Goal: Connect with others: Connect with others

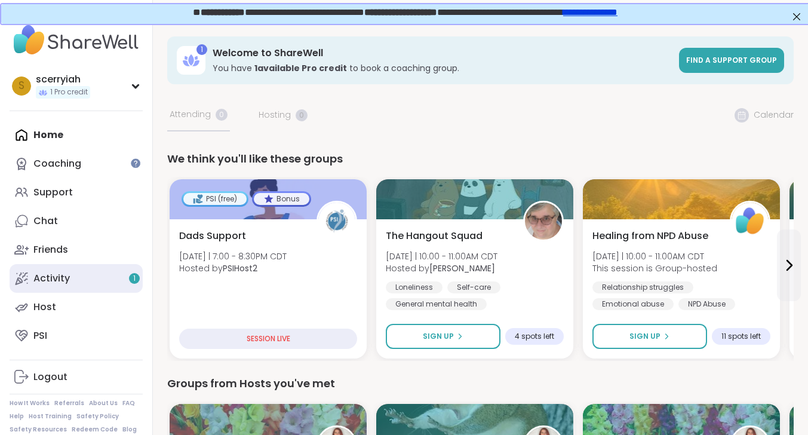
click at [82, 273] on link "Activity 1" at bounding box center [76, 278] width 133 height 29
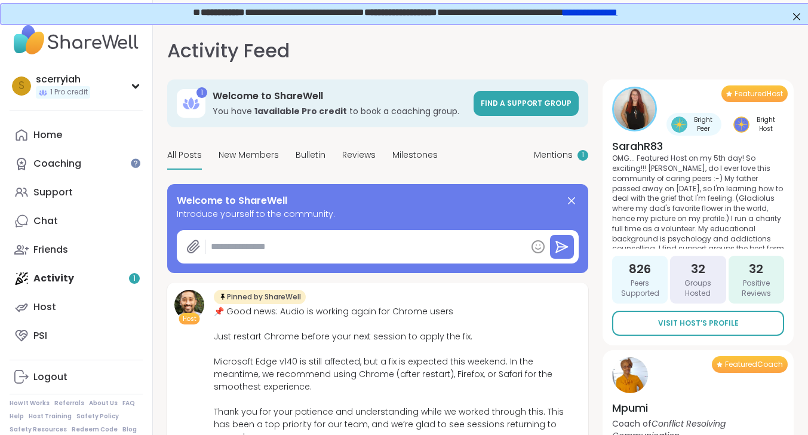
type textarea "*"
click at [51, 223] on div "Chat" at bounding box center [45, 220] width 24 height 13
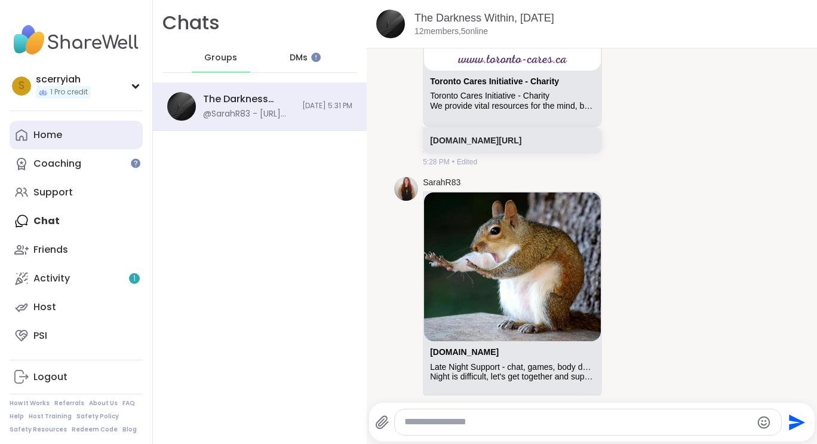
click at [53, 141] on link "Home" at bounding box center [76, 135] width 133 height 29
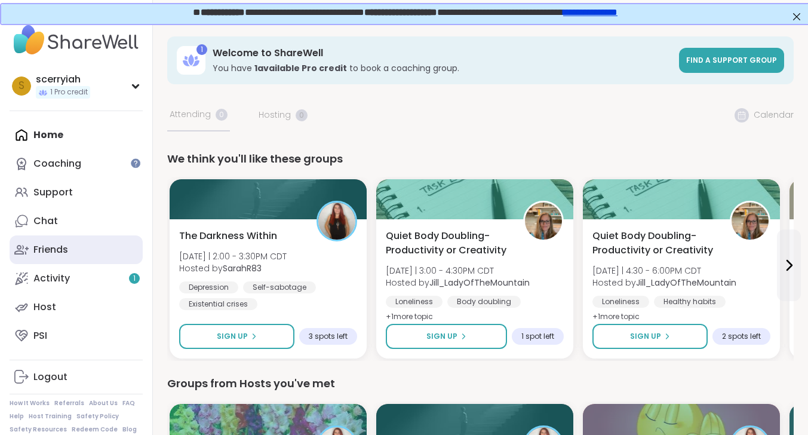
click at [60, 243] on div "Friends" at bounding box center [50, 249] width 35 height 13
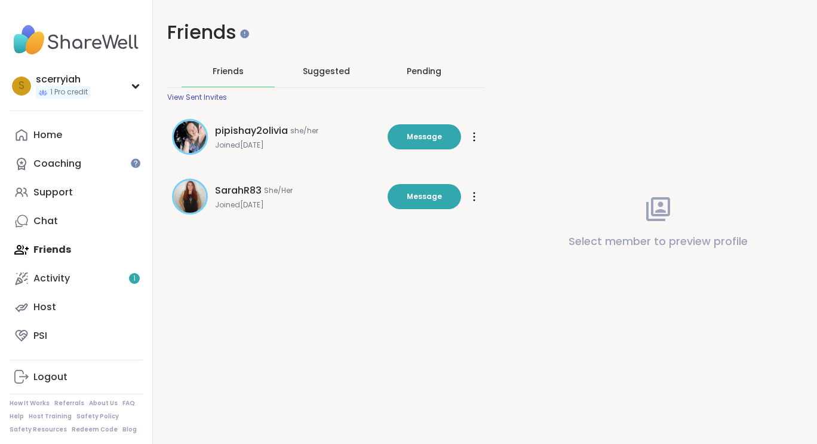
click at [436, 70] on div "Pending" at bounding box center [424, 71] width 35 height 12
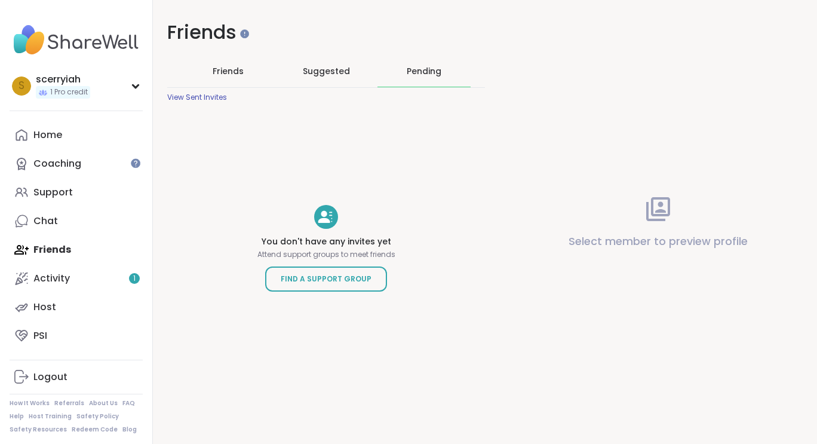
click at [238, 75] on span "Friends" at bounding box center [228, 71] width 31 height 12
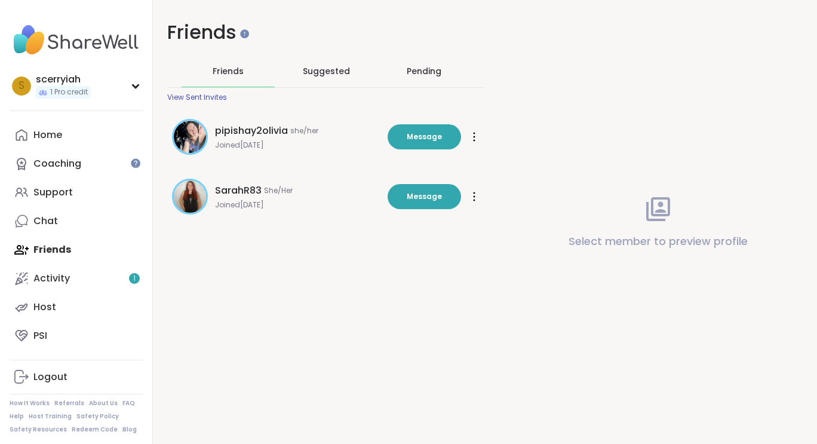
click at [339, 68] on span "Suggested" at bounding box center [326, 71] width 47 height 12
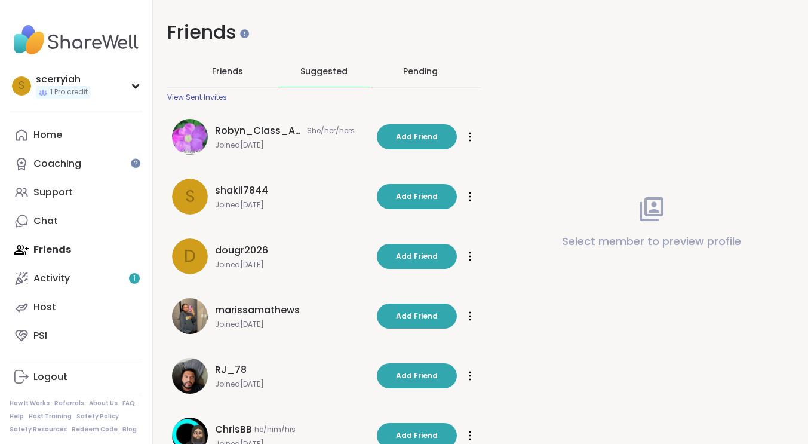
click at [217, 68] on span "Friends" at bounding box center [227, 71] width 31 height 12
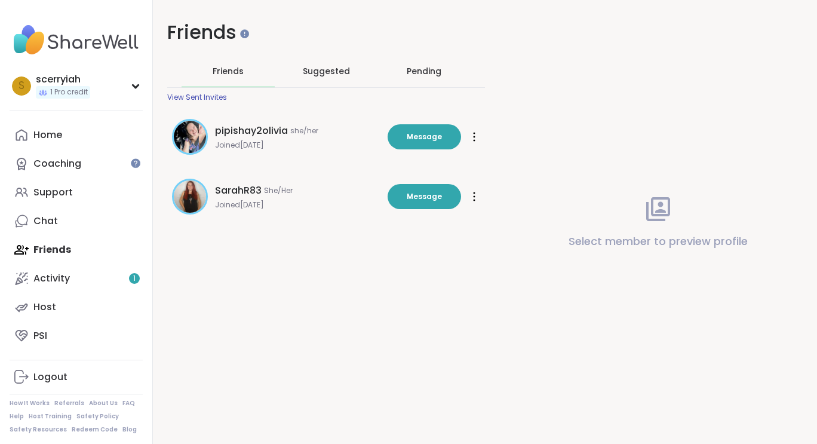
click at [196, 130] on img at bounding box center [190, 137] width 32 height 32
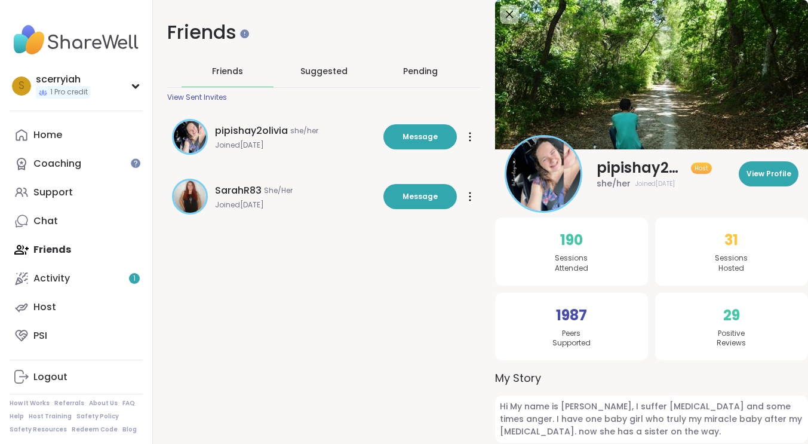
click at [189, 190] on img at bounding box center [190, 196] width 32 height 32
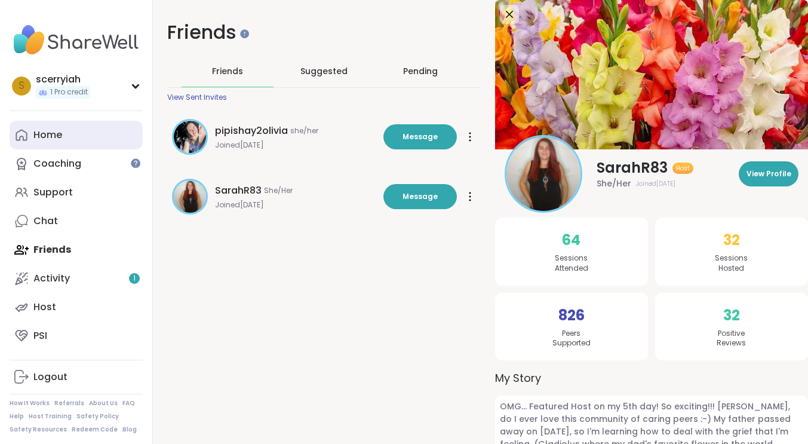
click at [73, 134] on link "Home" at bounding box center [76, 135] width 133 height 29
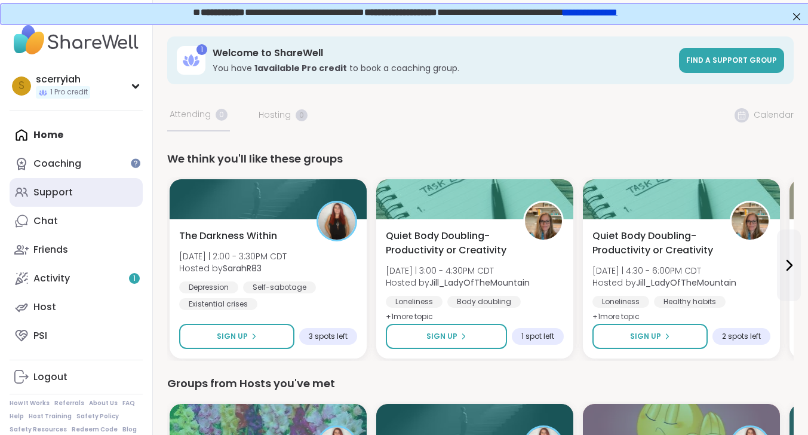
click at [65, 186] on div "Support" at bounding box center [52, 192] width 39 height 13
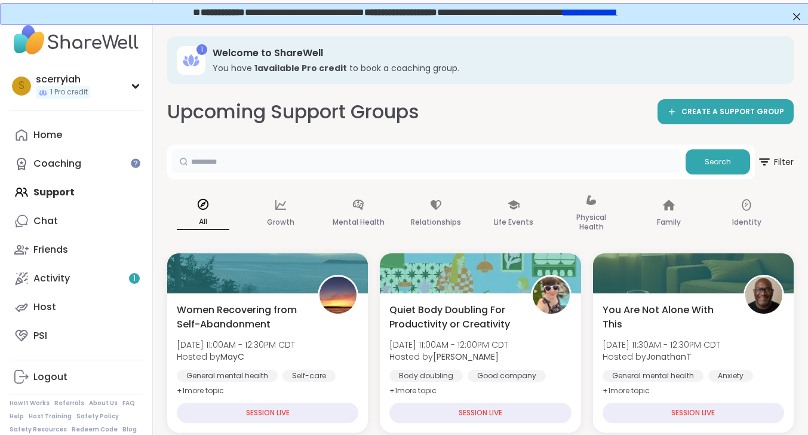
click at [350, 155] on input "text" at bounding box center [426, 161] width 509 height 24
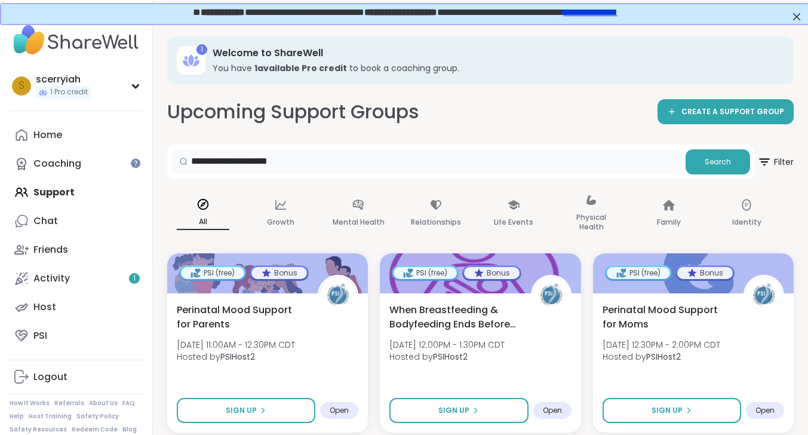
type input "**********"
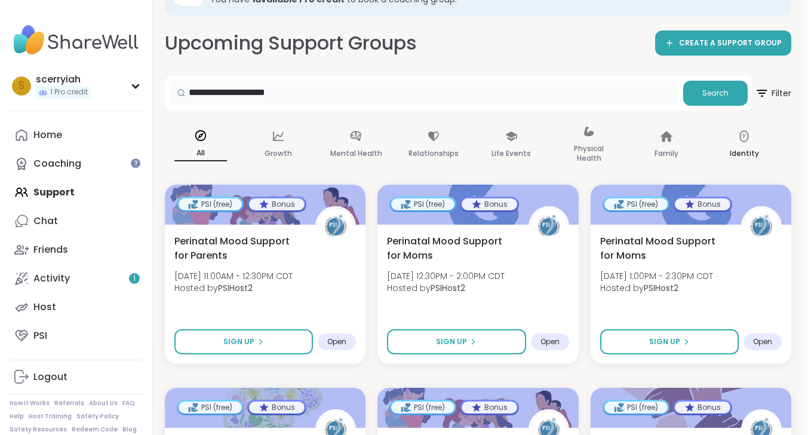
scroll to position [71, 2]
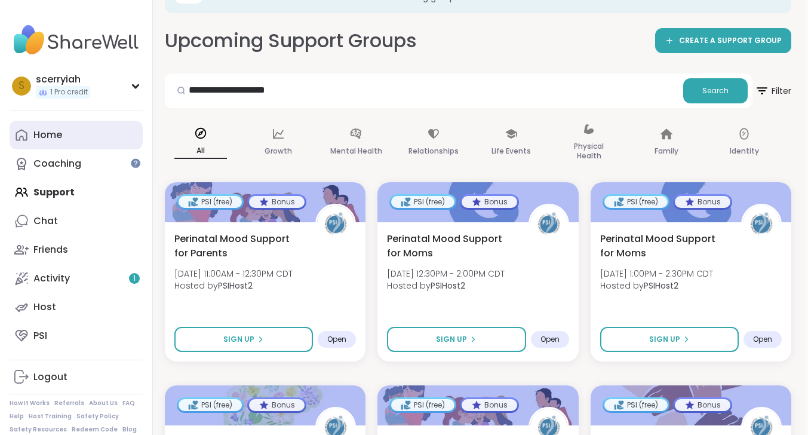
click at [67, 130] on link "Home" at bounding box center [76, 135] width 133 height 29
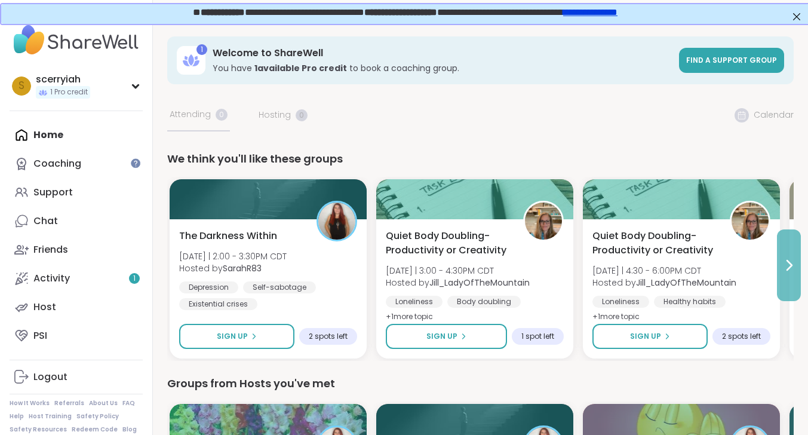
click at [786, 273] on button at bounding box center [789, 265] width 24 height 72
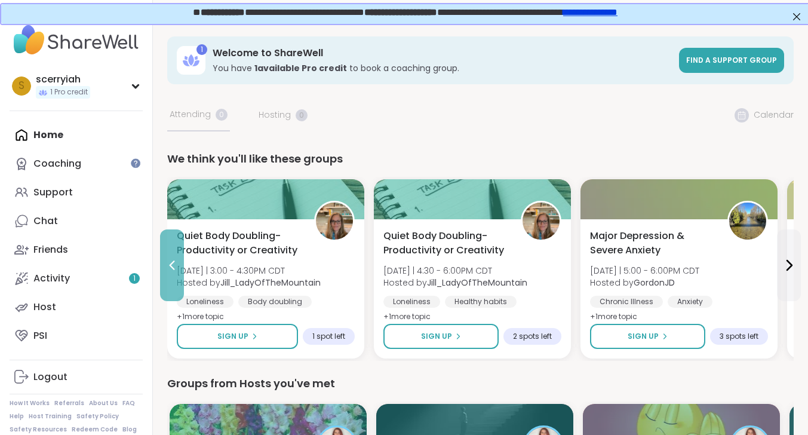
click at [176, 260] on icon at bounding box center [172, 265] width 14 height 14
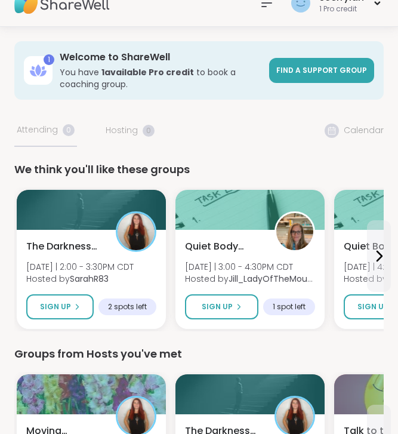
scroll to position [87, 0]
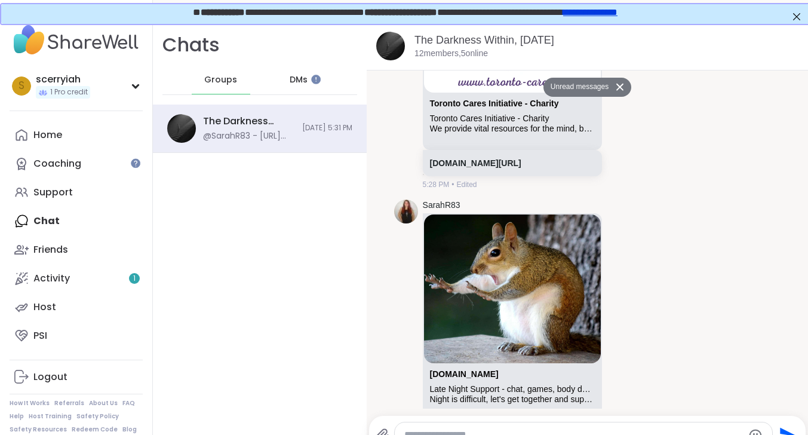
click at [76, 227] on div "Home Coaching Support Chat Friends Activity 1 Host PSI" at bounding box center [76, 235] width 133 height 229
click at [50, 222] on div "Home Coaching Support Chat Friends Activity 1 Host PSI" at bounding box center [76, 235] width 133 height 229
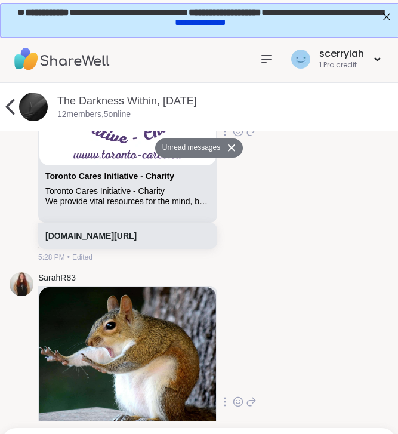
click at [11, 104] on icon at bounding box center [10, 107] width 9 height 16
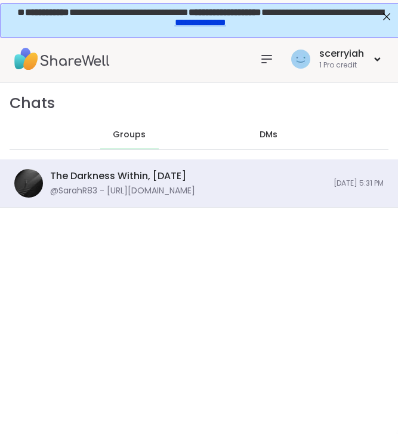
scroll to position [8997, 0]
click at [267, 134] on span "DMs" at bounding box center [269, 135] width 18 height 12
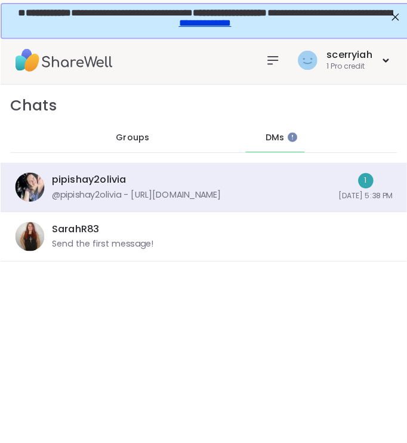
scroll to position [24, 0]
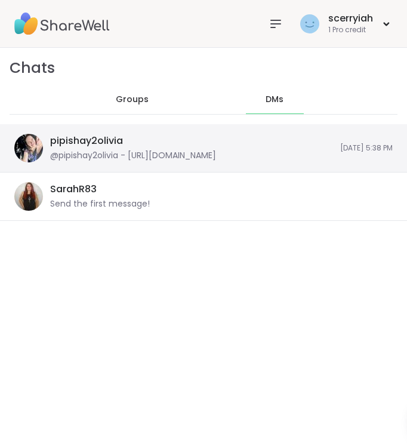
click at [224, 148] on div "pipishay2olivia @pipishay2olivia - https://sharewellnow.com/series/7071f8d1-031…" at bounding box center [191, 147] width 283 height 27
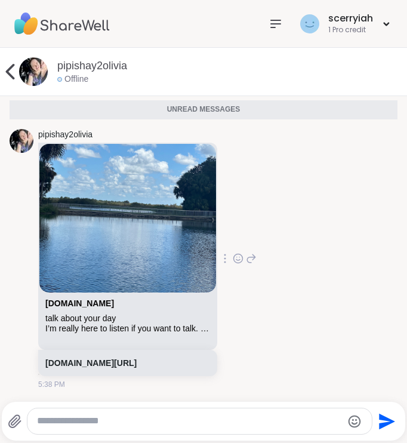
click at [91, 324] on div "I’m really here to listen if you want to talk. How was your day? I genuinely ca…" at bounding box center [127, 329] width 165 height 10
click at [210, 324] on div "I’m really here to listen if you want to talk. How was your day? I genuinely ca…" at bounding box center [127, 329] width 165 height 10
click at [226, 254] on icon at bounding box center [225, 259] width 2 height 10
click at [168, 324] on div "sharewellnow.com talk about your day I’m really here to listen if you want to t…" at bounding box center [127, 316] width 177 height 47
click at [137, 358] on link "sharewellnow.com/series/7071f8d1-0318-4caa-be0e-e43234e8f9a4" at bounding box center [90, 363] width 91 height 10
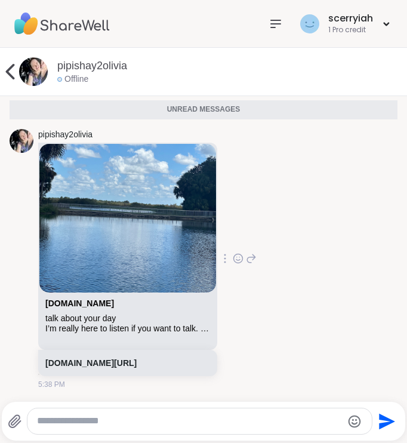
click at [13, 74] on icon at bounding box center [10, 72] width 24 height 24
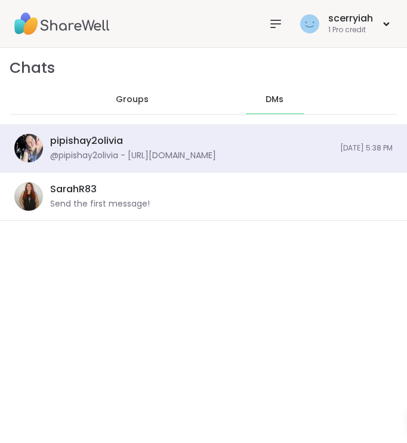
click at [116, 99] on span "Groups" at bounding box center [132, 100] width 33 height 12
